Goal: Find specific page/section: Find specific page/section

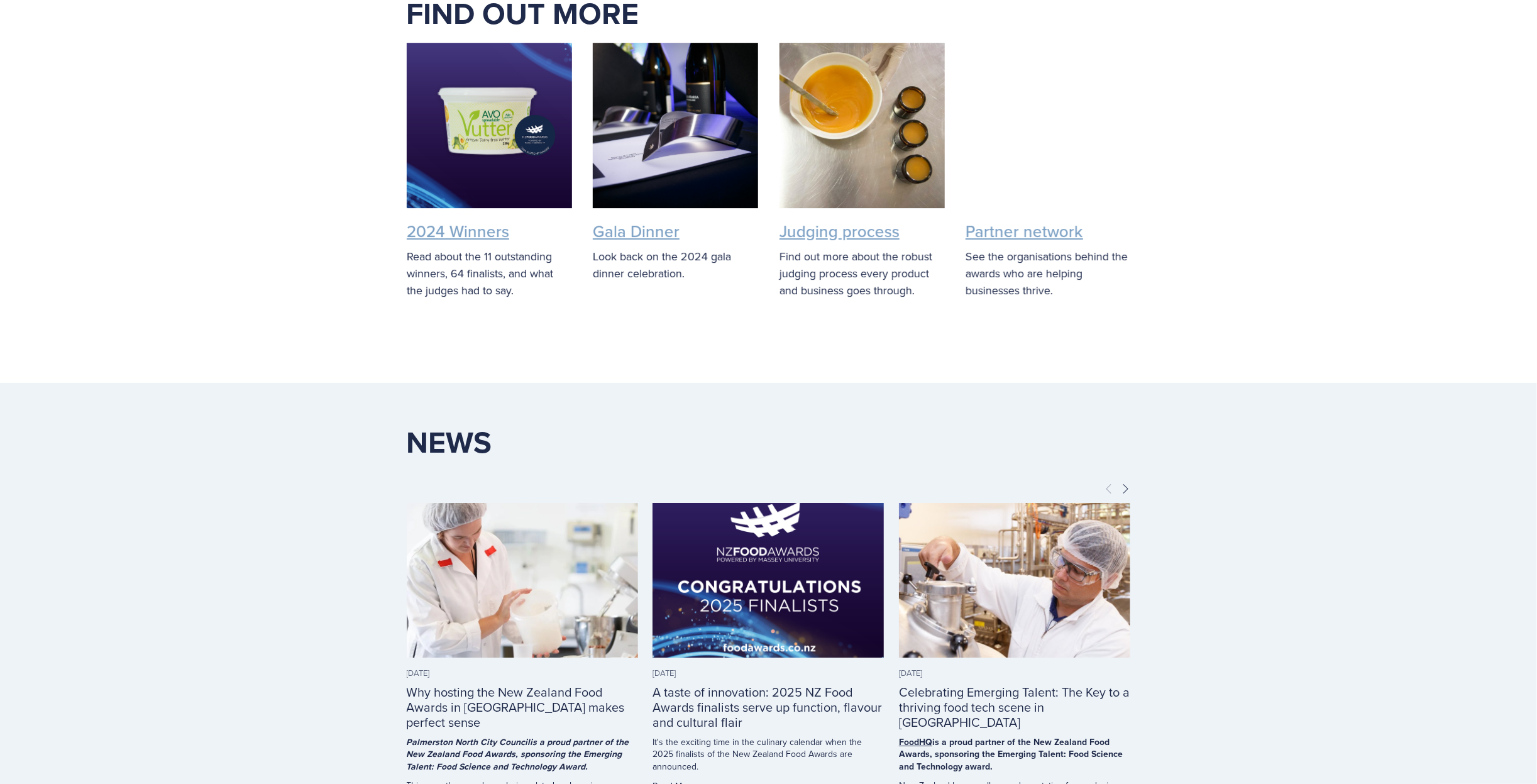
scroll to position [2881, 0]
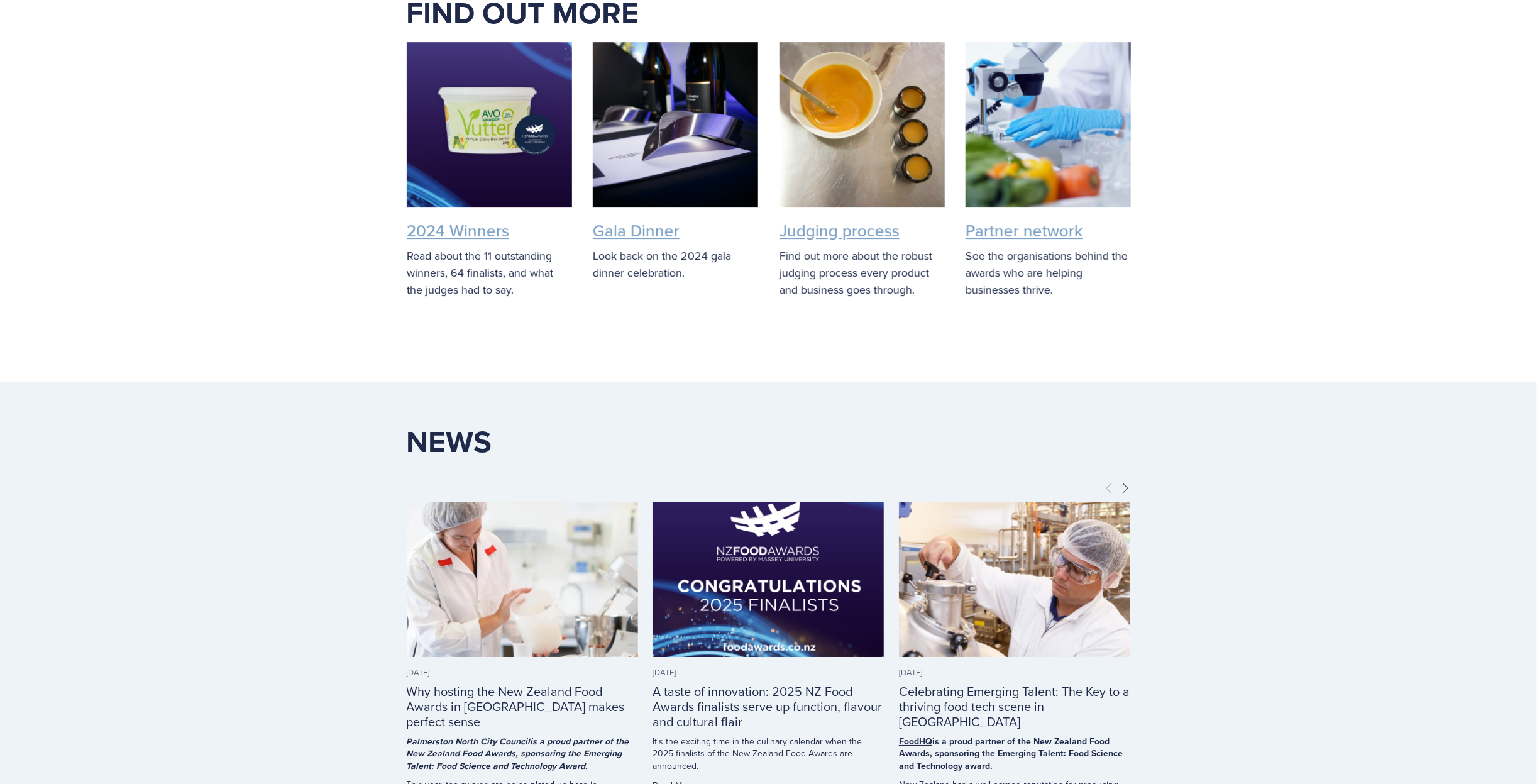
click at [638, 242] on link "Gala Dinner" at bounding box center [636, 231] width 87 height 24
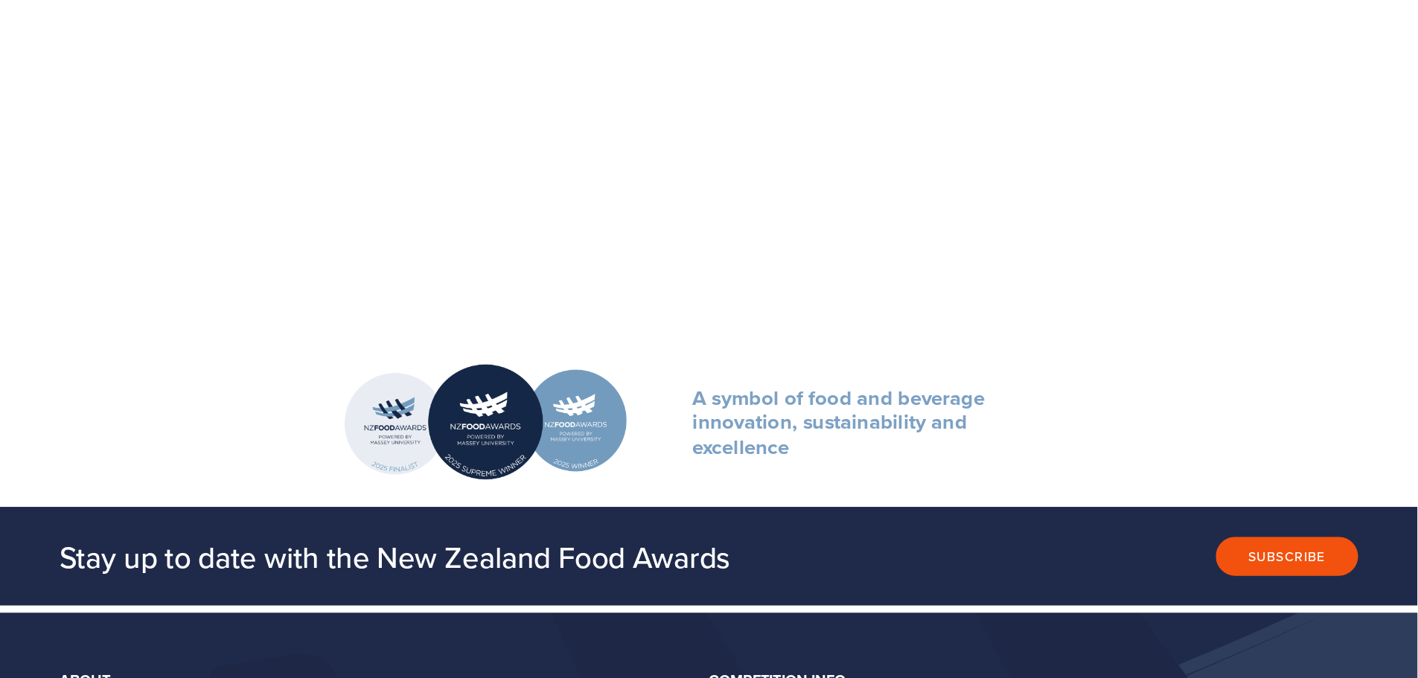
scroll to position [1682, 0]
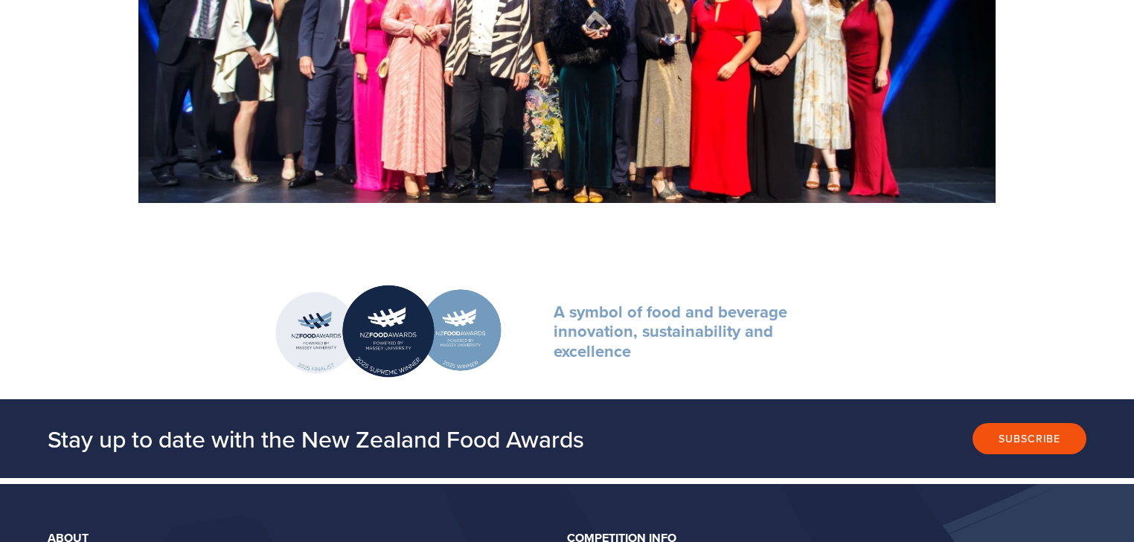
click at [948, 321] on section "A symbol of food and beverage innovation, sustainability and excellence" at bounding box center [567, 331] width 1134 height 136
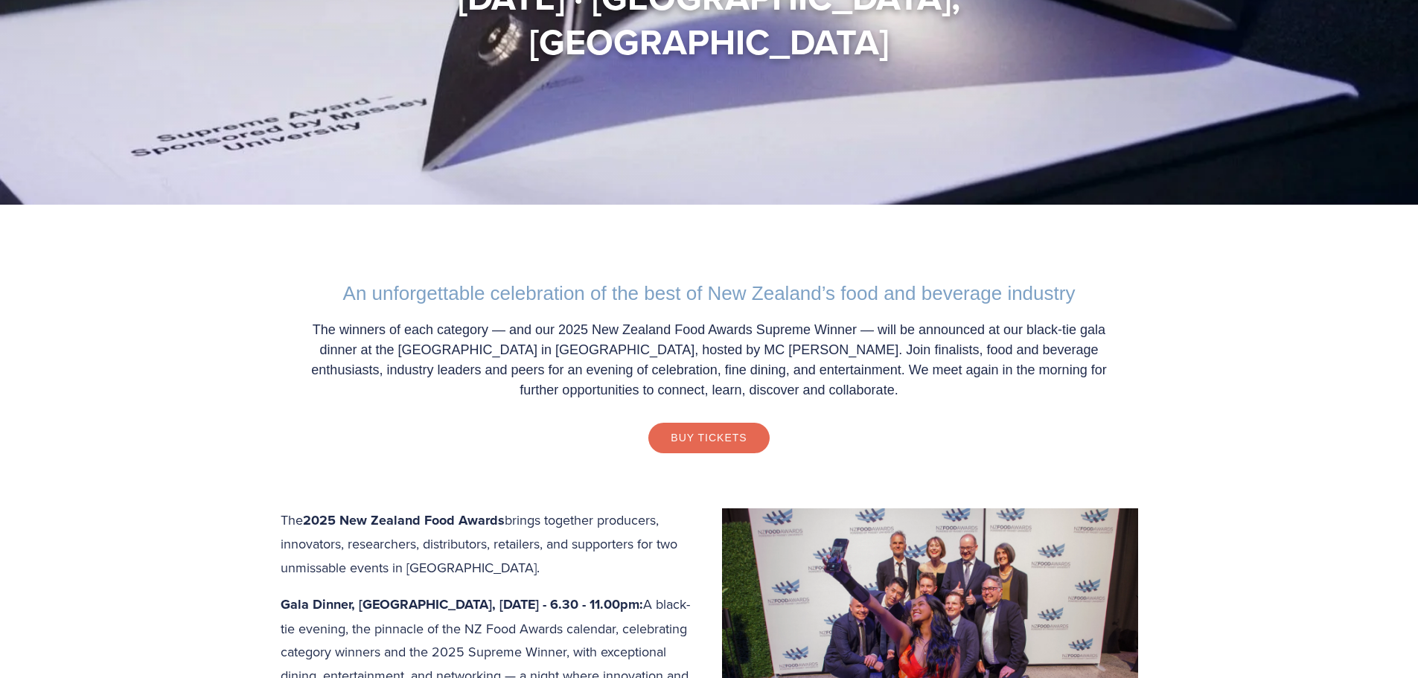
scroll to position [0, 0]
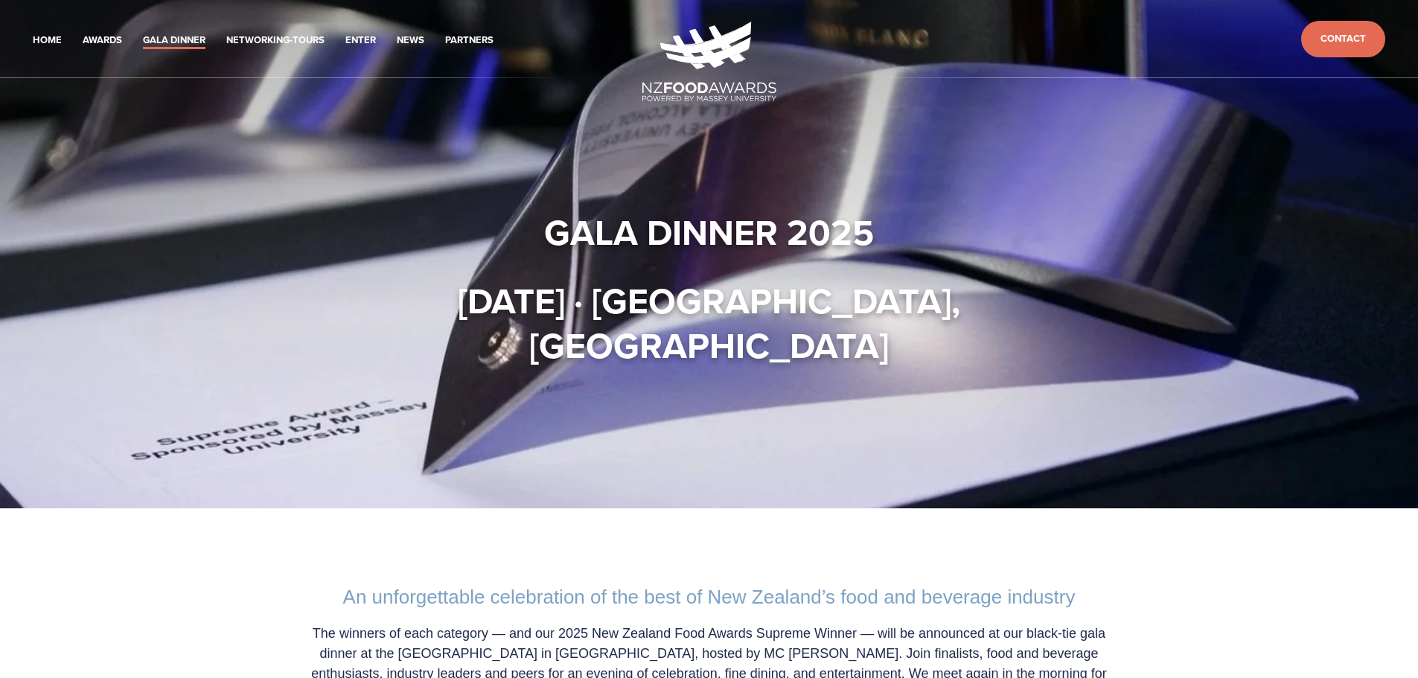
click at [679, 82] on img at bounding box center [709, 62] width 134 height 80
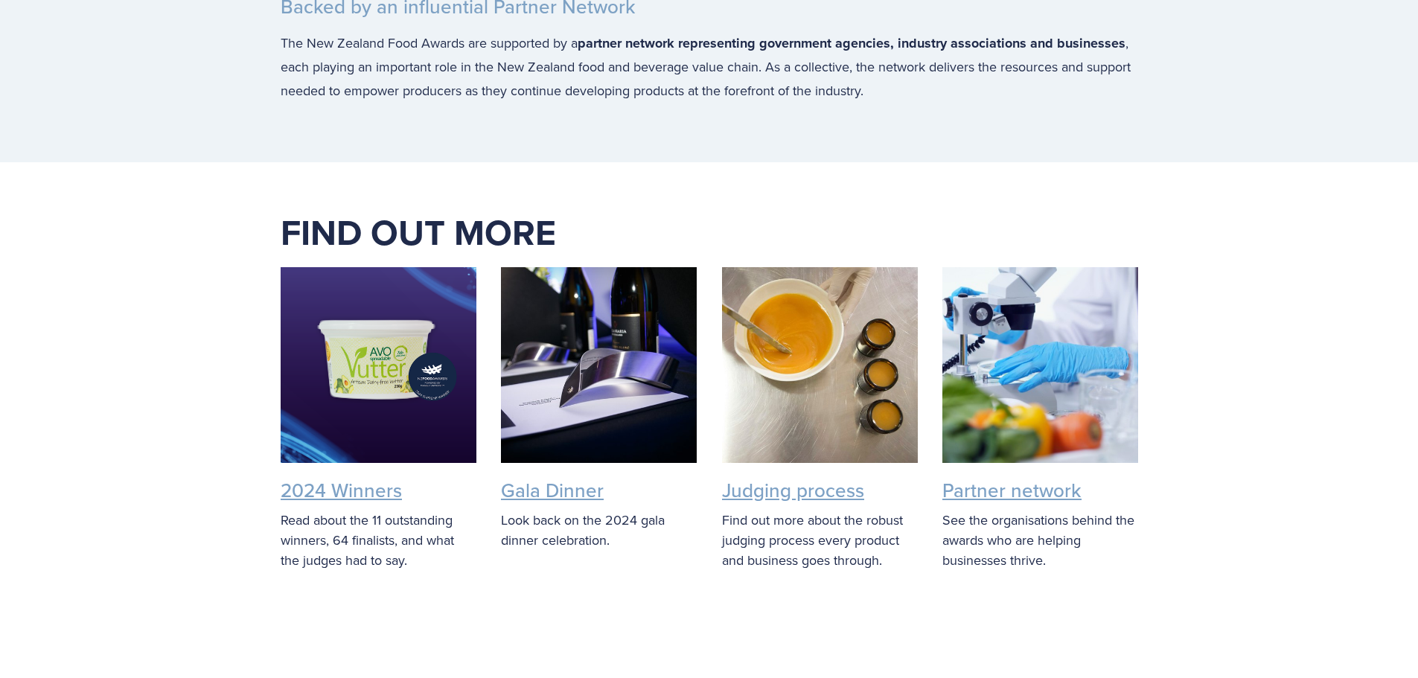
scroll to position [2794, 0]
